Goal: Task Accomplishment & Management: Use online tool/utility

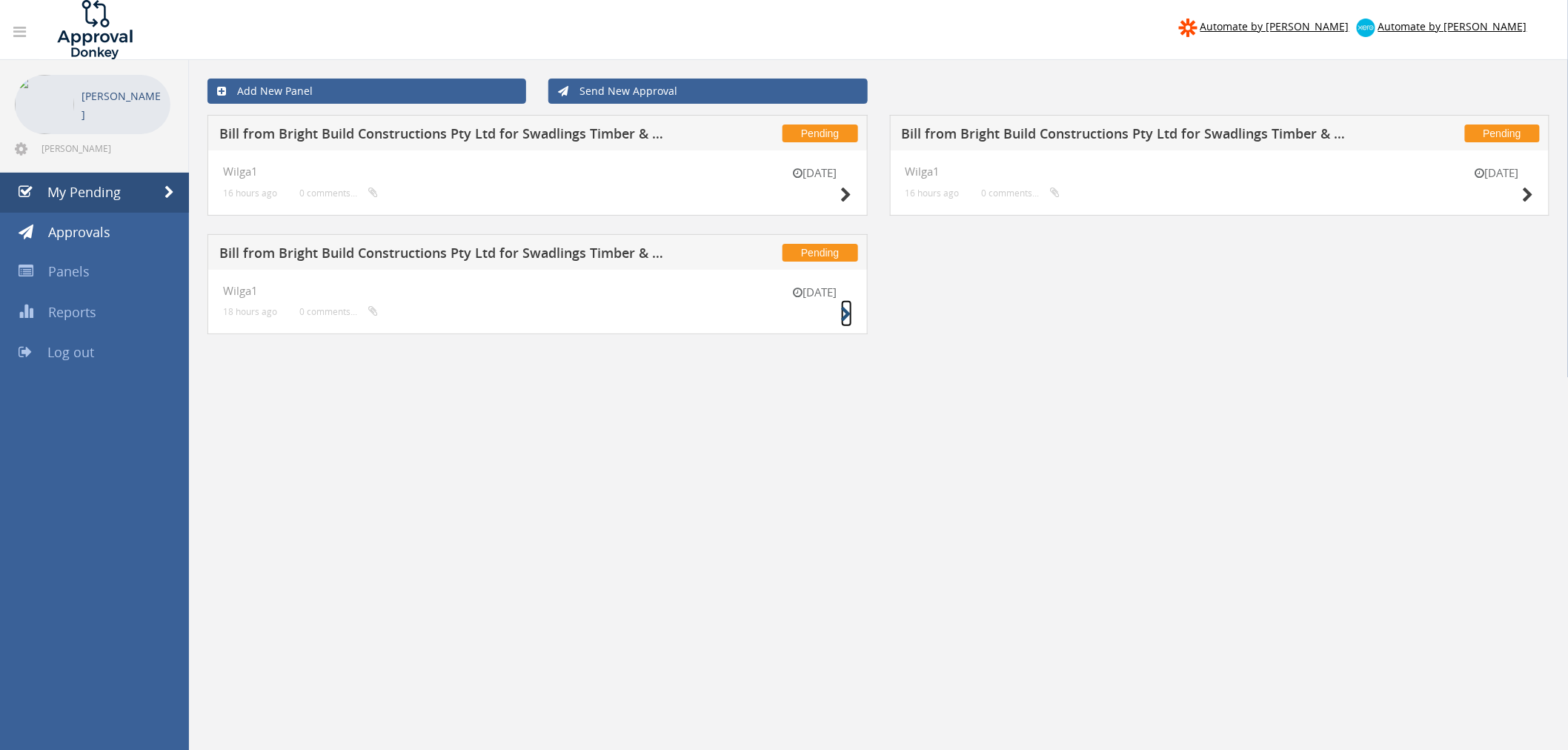
click at [843, 314] on icon at bounding box center [847, 314] width 11 height 16
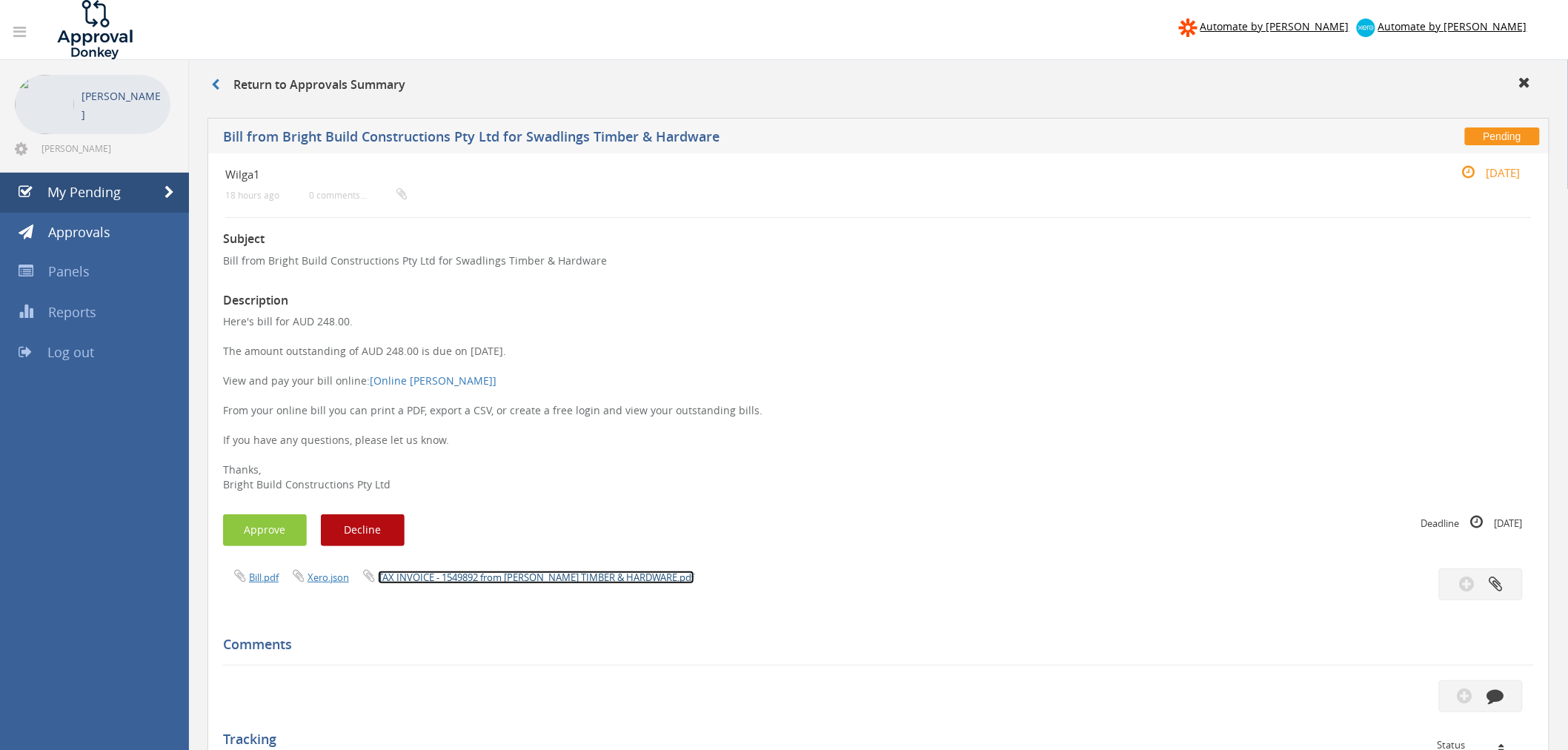
click at [519, 575] on link "TAX INVOICE - 1549892 from AW SWADLING TIMBER & HARDWARE.pdf" at bounding box center [536, 577] width 316 height 13
click at [282, 531] on button "Approve" at bounding box center [265, 530] width 84 height 32
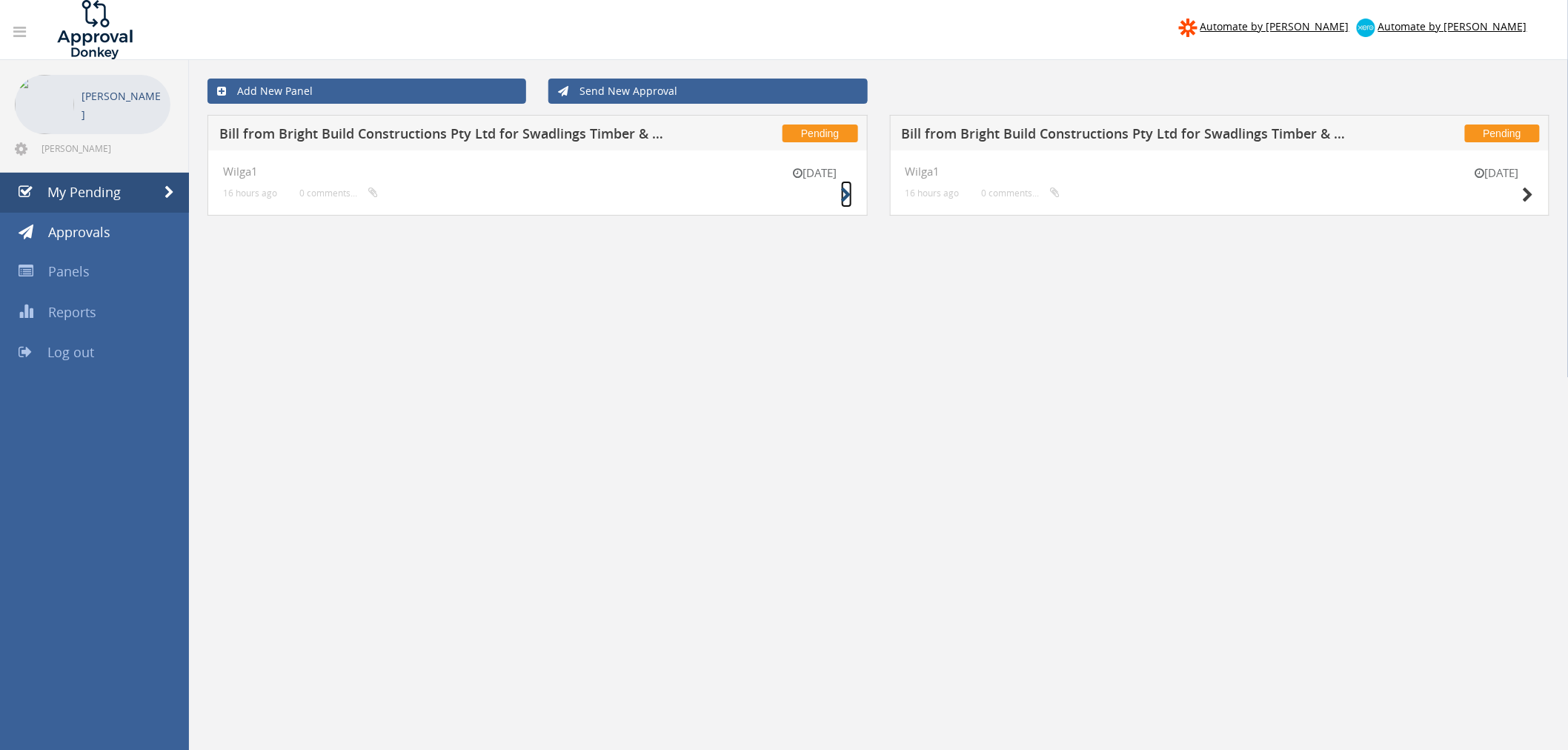
click at [848, 197] on icon at bounding box center [847, 195] width 11 height 16
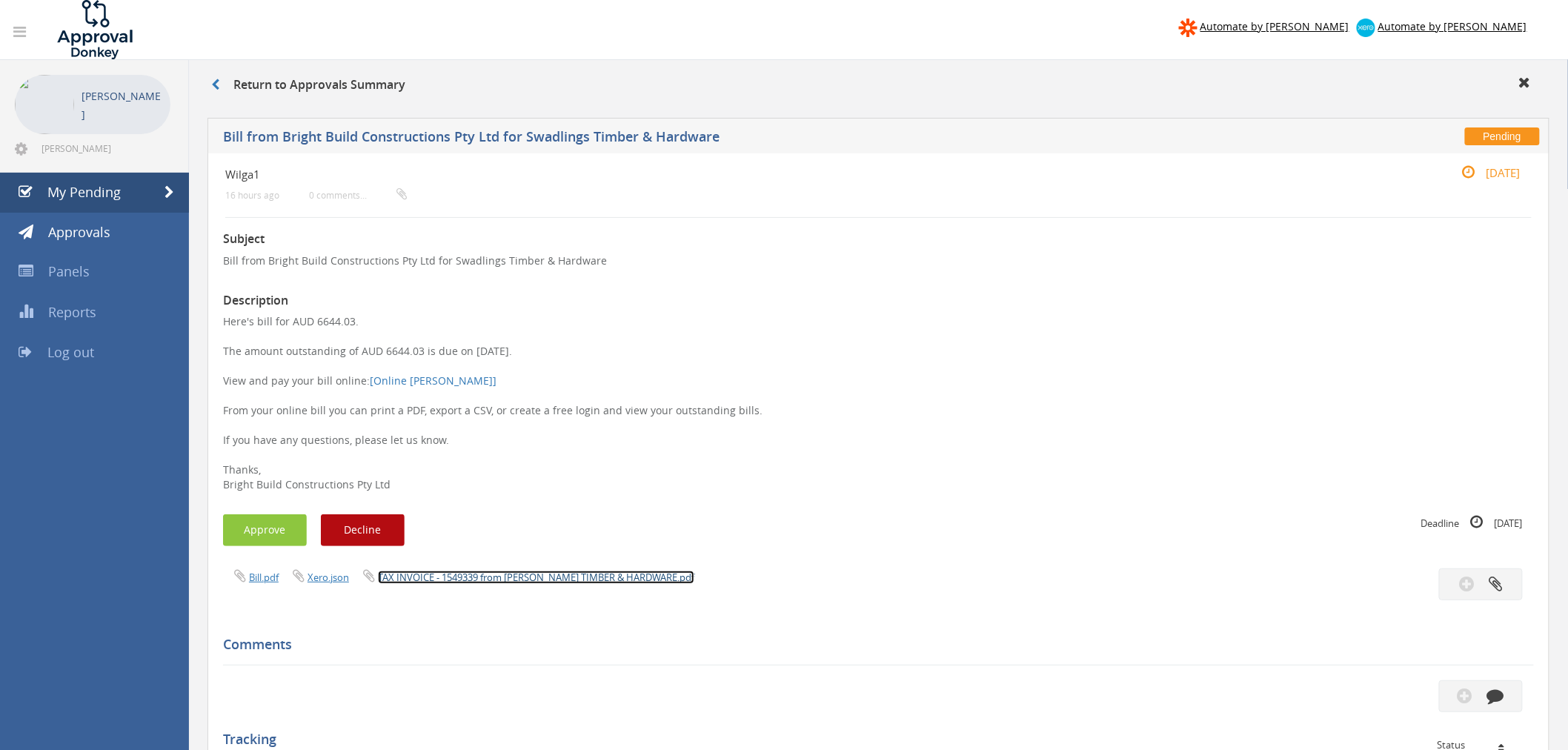
click at [516, 579] on link "TAX INVOICE - 1549339 from AW SWADLING TIMBER & HARDWARE.pdf" at bounding box center [536, 577] width 316 height 13
click at [279, 532] on button "Approve" at bounding box center [265, 530] width 84 height 32
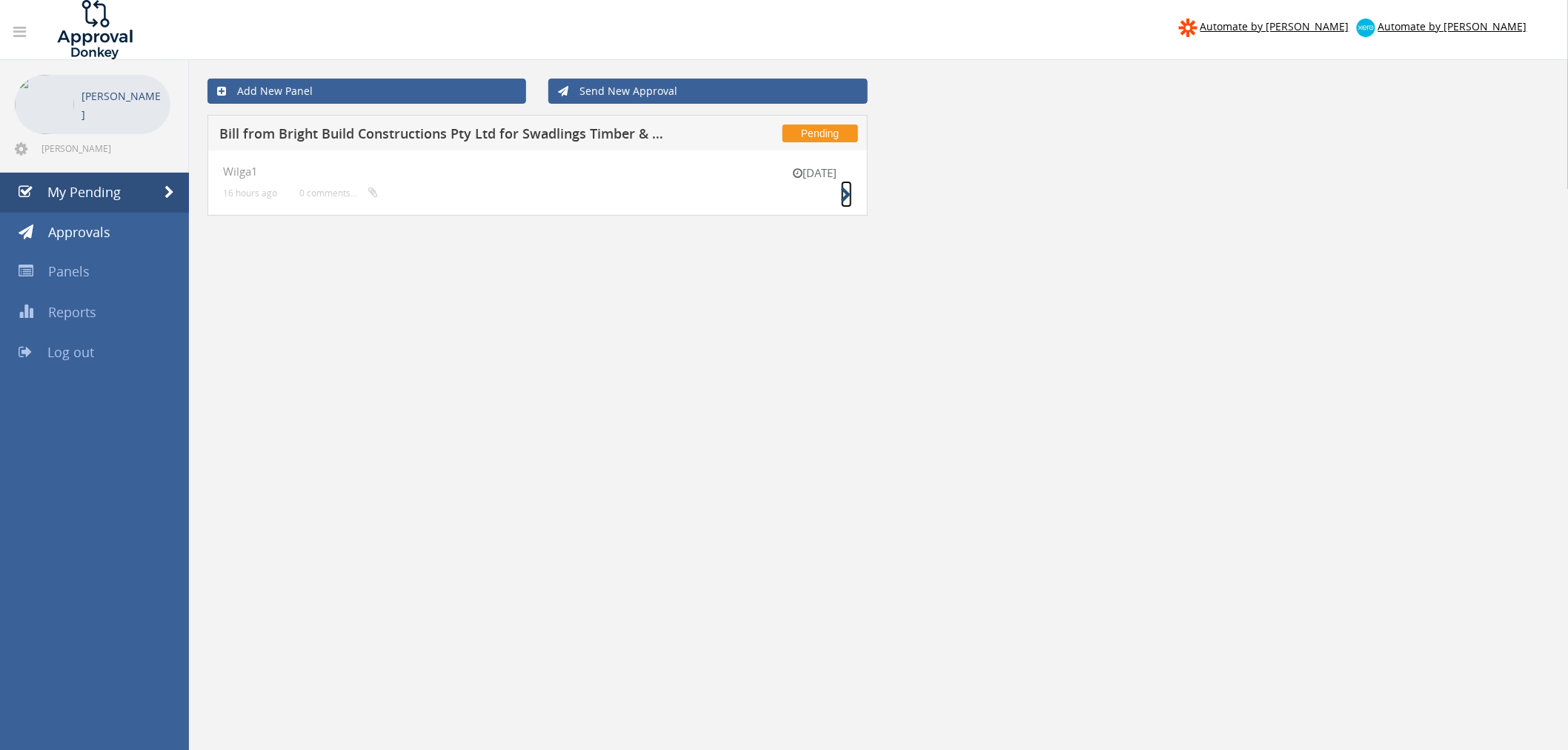
click at [843, 199] on icon at bounding box center [847, 195] width 11 height 16
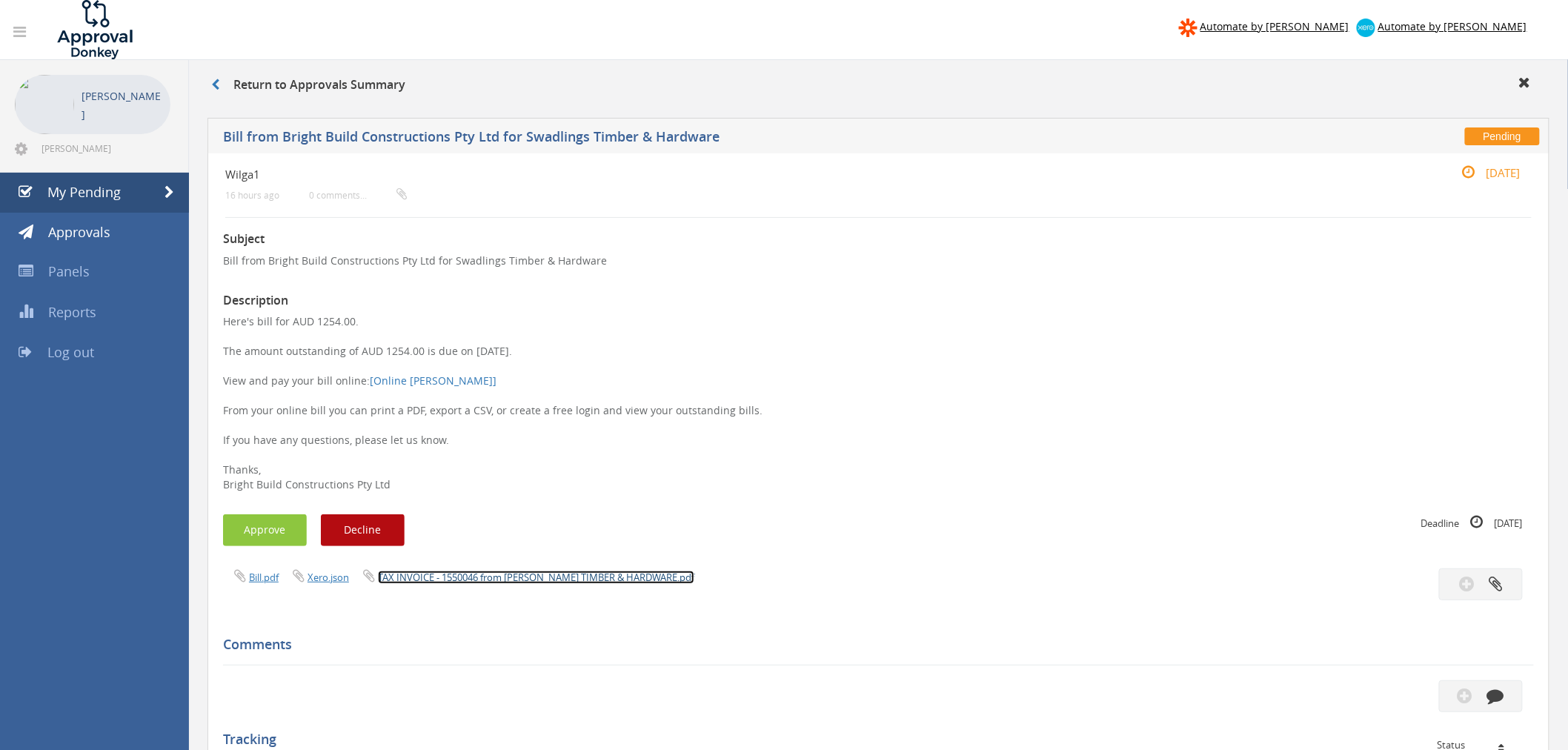
click at [560, 579] on link "TAX INVOICE - 1550046 from AW SWADLING TIMBER & HARDWARE.pdf" at bounding box center [536, 577] width 316 height 13
